Goal: Find specific page/section: Find specific page/section

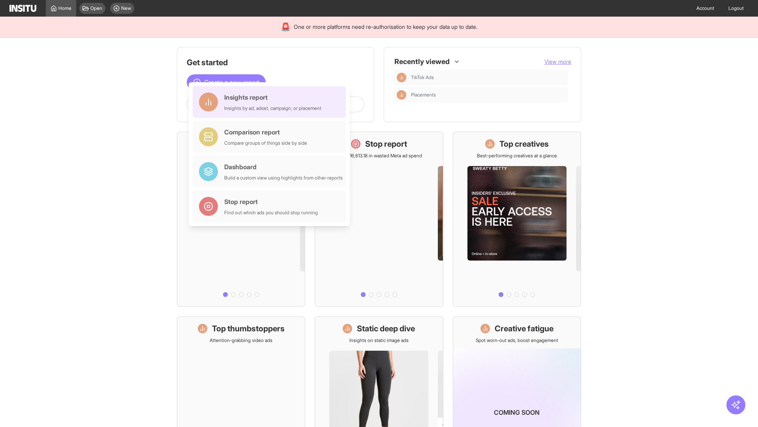
click at [271, 102] on div "Insights report Insights by ad, adset, campaign, or placement" at bounding box center [272, 101] width 97 height 19
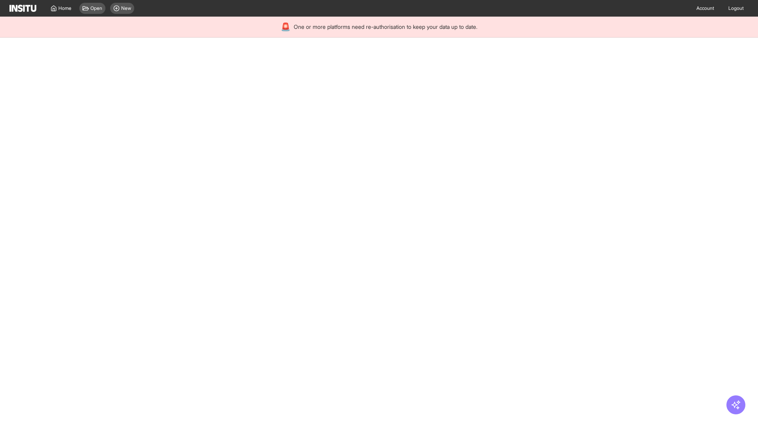
select select "**"
